Goal: Complete application form

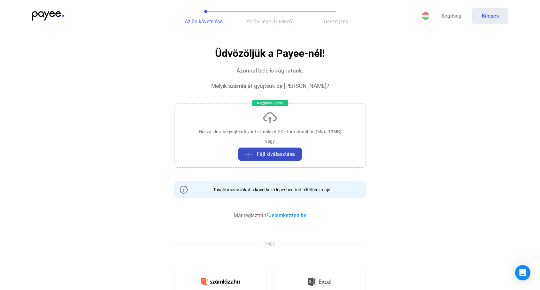
click at [272, 153] on span "Fájl kiválasztása" at bounding box center [276, 155] width 38 height 8
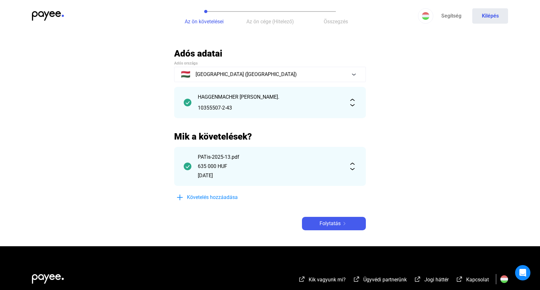
click at [353, 169] on img at bounding box center [353, 167] width 8 height 8
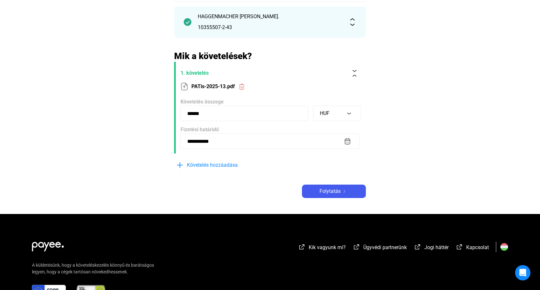
scroll to position [84, 0]
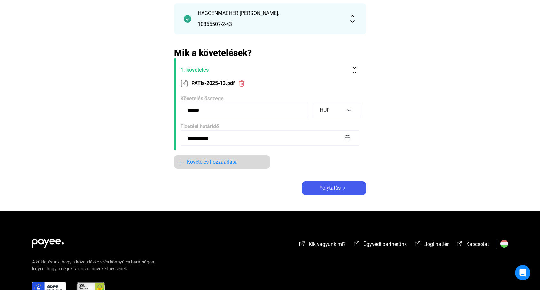
click at [199, 163] on span "Követelés hozzáadása" at bounding box center [212, 162] width 51 height 8
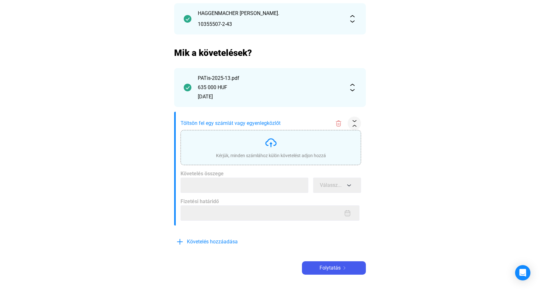
click at [270, 141] on img at bounding box center [271, 142] width 13 height 13
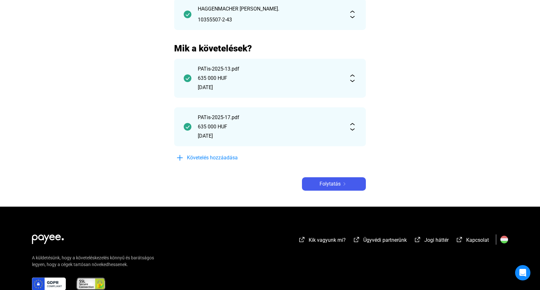
scroll to position [88, 0]
click at [337, 183] on span "Folytatás" at bounding box center [330, 184] width 21 height 8
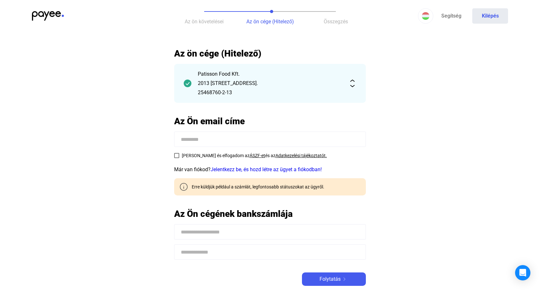
click at [208, 140] on input at bounding box center [270, 139] width 192 height 15
type input "**********"
click at [176, 157] on span at bounding box center [176, 155] width 5 height 5
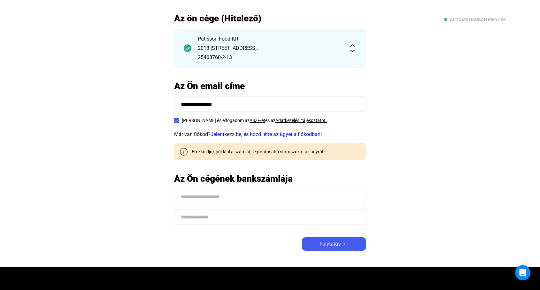
scroll to position [40, 0]
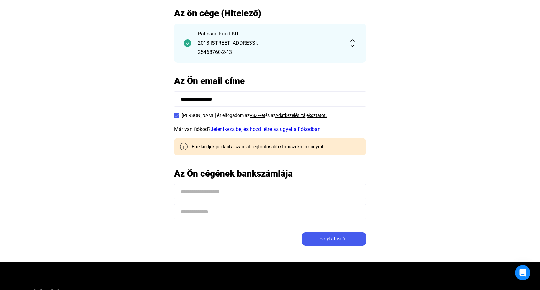
click at [251, 193] on input at bounding box center [270, 191] width 192 height 15
type input "**********"
click at [226, 212] on input at bounding box center [270, 211] width 192 height 15
paste input "**********"
type input "**********"
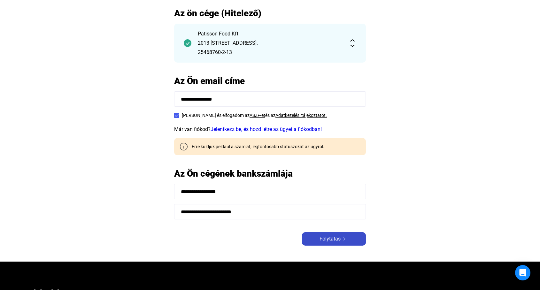
click at [338, 238] on span "Folytatás" at bounding box center [330, 239] width 21 height 8
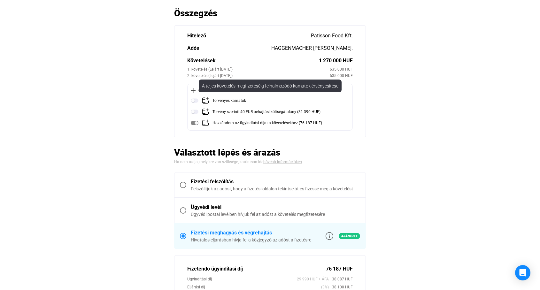
click at [194, 100] on img at bounding box center [195, 101] width 8 height 8
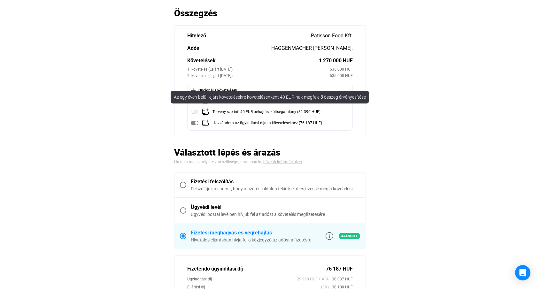
click at [195, 113] on img at bounding box center [195, 112] width 8 height 8
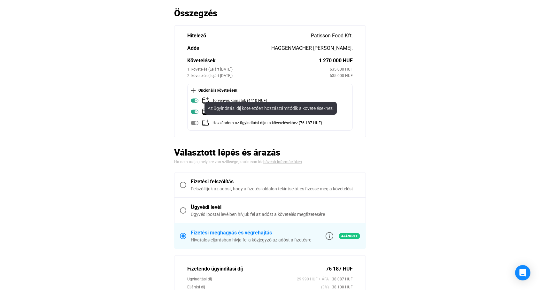
click at [195, 123] on img at bounding box center [195, 123] width 8 height 8
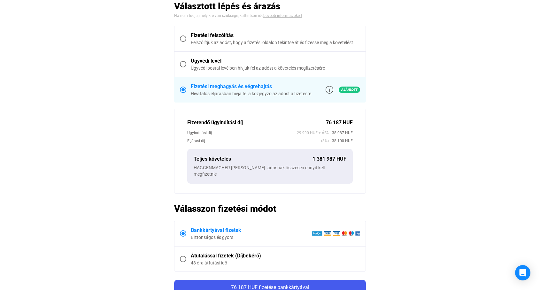
scroll to position [191, 0]
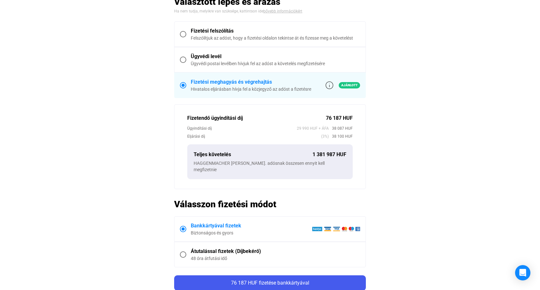
click at [183, 33] on span at bounding box center [183, 34] width 6 height 6
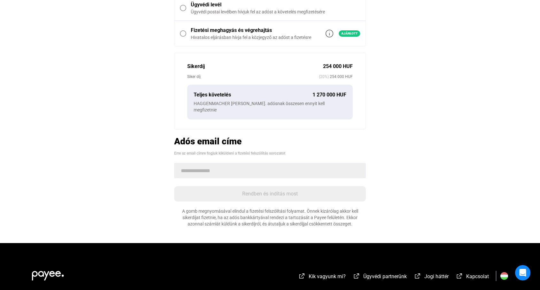
scroll to position [139, 0]
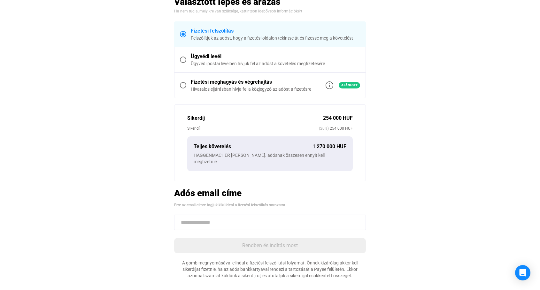
click at [184, 85] on span at bounding box center [183, 85] width 6 height 6
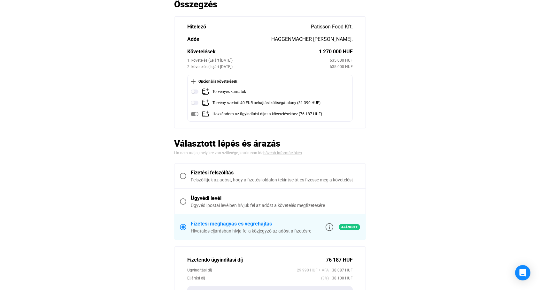
scroll to position [51, 0]
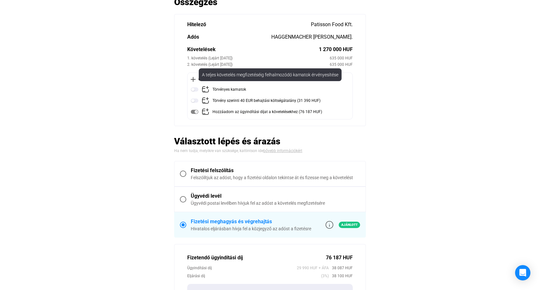
click at [194, 90] on img at bounding box center [195, 90] width 8 height 8
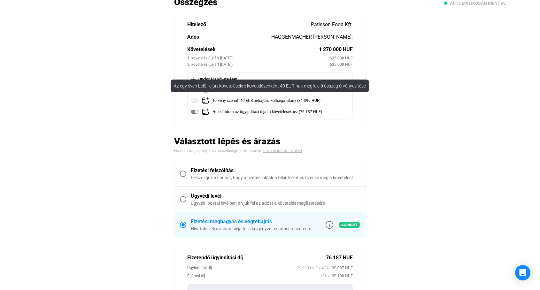
click at [195, 102] on img at bounding box center [195, 101] width 8 height 8
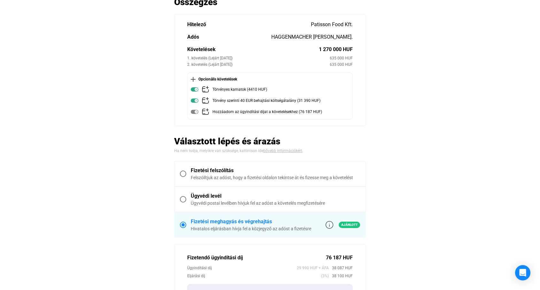
click at [192, 78] on img at bounding box center [193, 79] width 5 height 5
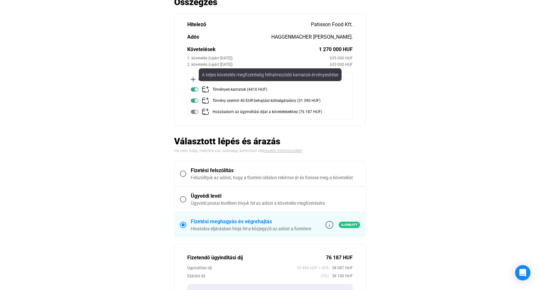
click at [206, 88] on img at bounding box center [206, 90] width 8 height 8
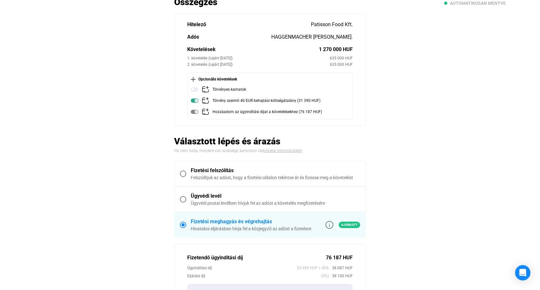
click at [206, 88] on img at bounding box center [206, 90] width 8 height 8
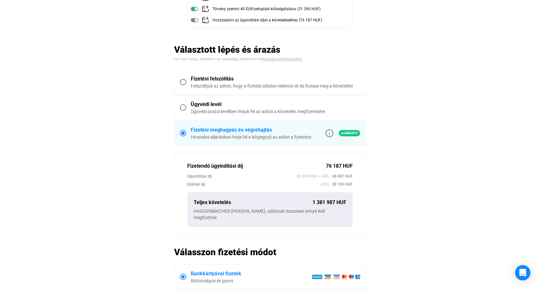
scroll to position [144, 0]
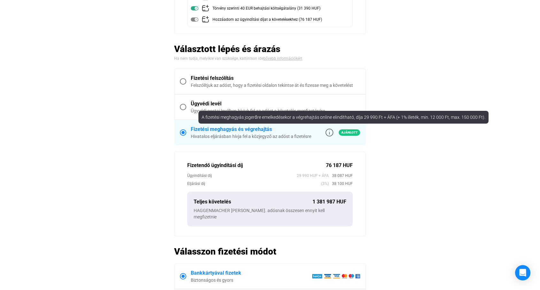
click at [330, 133] on img at bounding box center [330, 133] width 8 height 8
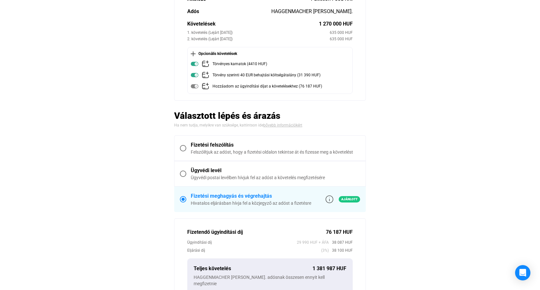
scroll to position [77, 0]
